Goal: Navigation & Orientation: Find specific page/section

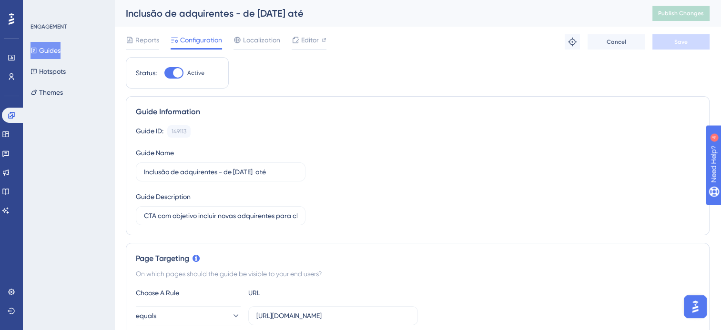
click at [150, 42] on span "Reports" at bounding box center [147, 39] width 24 height 11
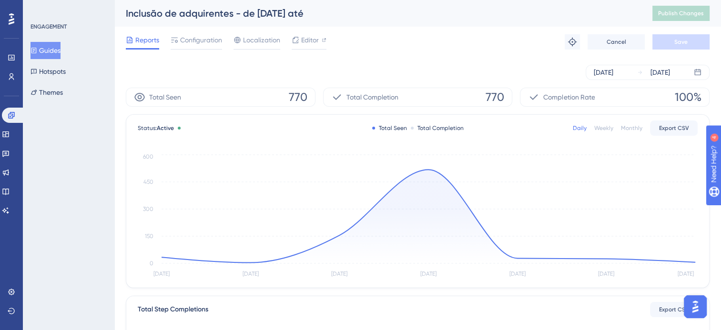
click at [53, 51] on button "Guides" at bounding box center [45, 50] width 30 height 17
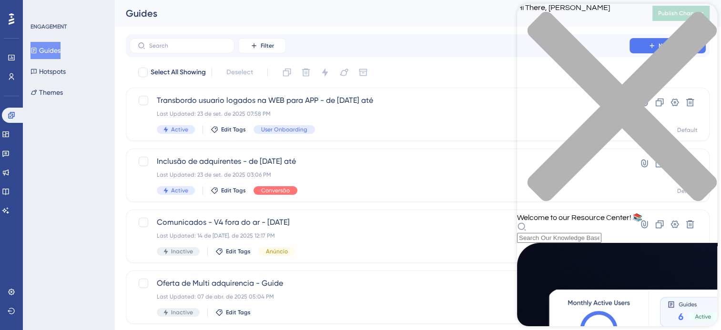
click at [588, 57] on div "Hi There, [PERSON_NAME] 👋 Welcome to our Resource Center! 📚" at bounding box center [617, 123] width 200 height 239
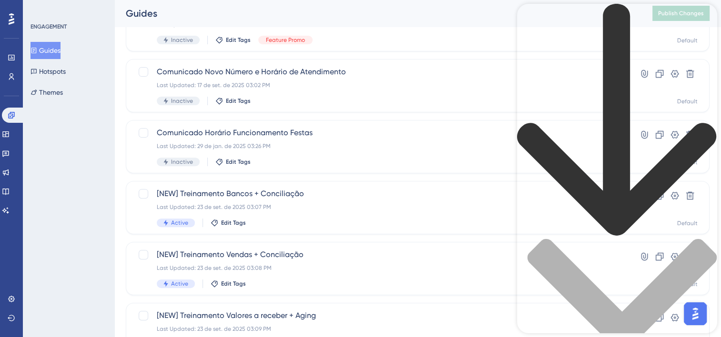
scroll to position [437, 0]
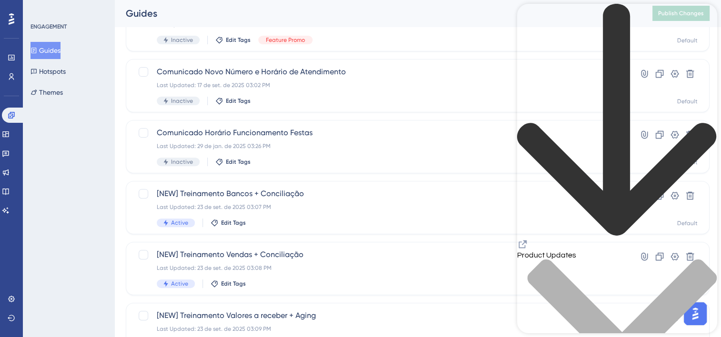
scroll to position [762, 0]
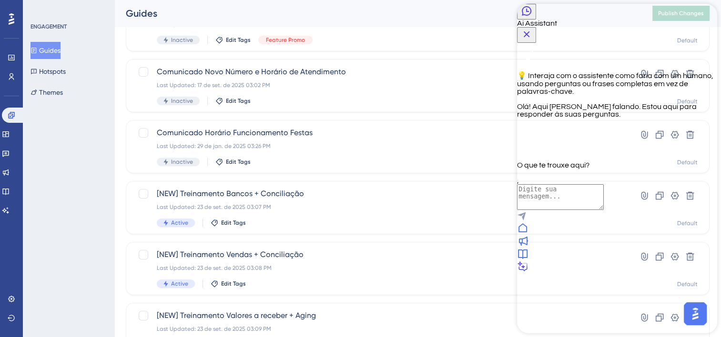
click at [532, 29] on icon "Close Button" at bounding box center [526, 34] width 11 height 11
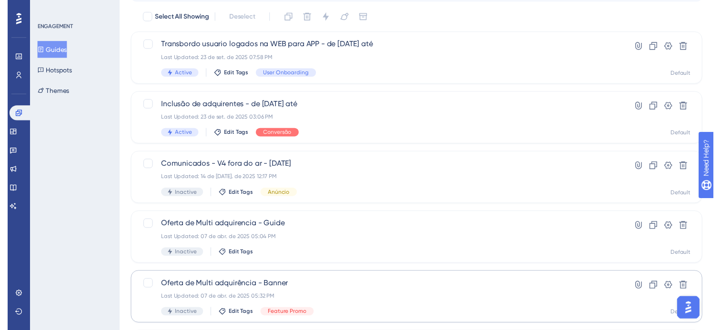
scroll to position [0, 0]
